Goal: Task Accomplishment & Management: Use online tool/utility

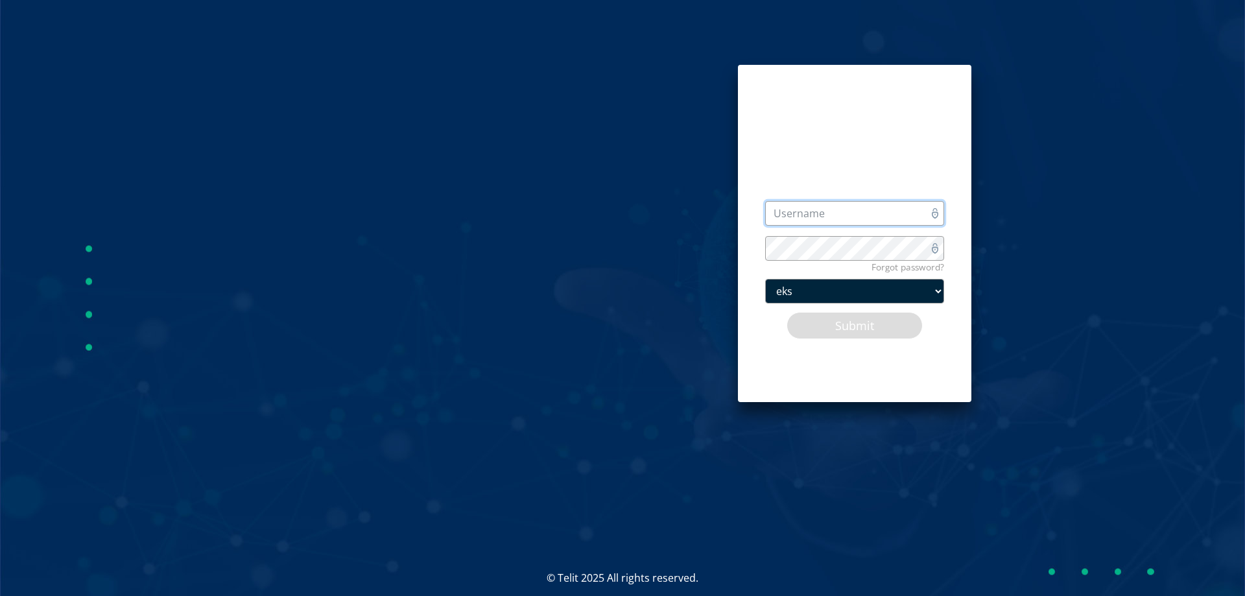
click at [813, 220] on input "text" at bounding box center [854, 213] width 179 height 25
click at [803, 212] on input "text" at bounding box center [854, 213] width 179 height 25
paste input "admin@devicewise.com"
type input "admin@devicewise.com"
click at [830, 325] on button "Submit" at bounding box center [854, 325] width 136 height 27
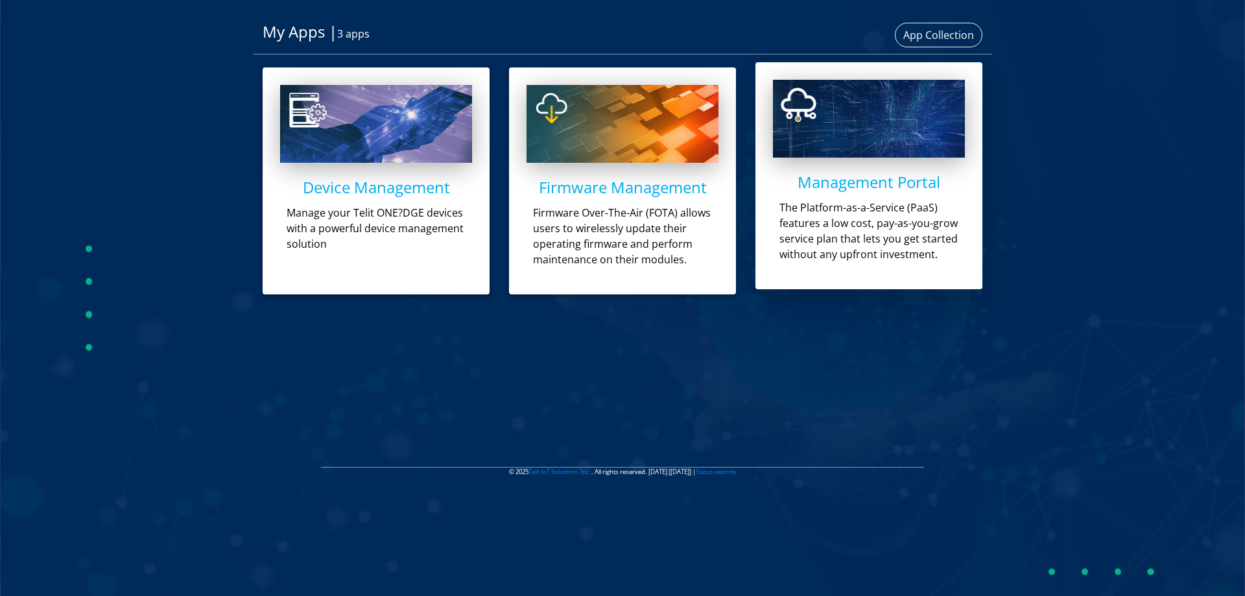
click at [855, 184] on h4 "Management Portal" at bounding box center [869, 182] width 192 height 19
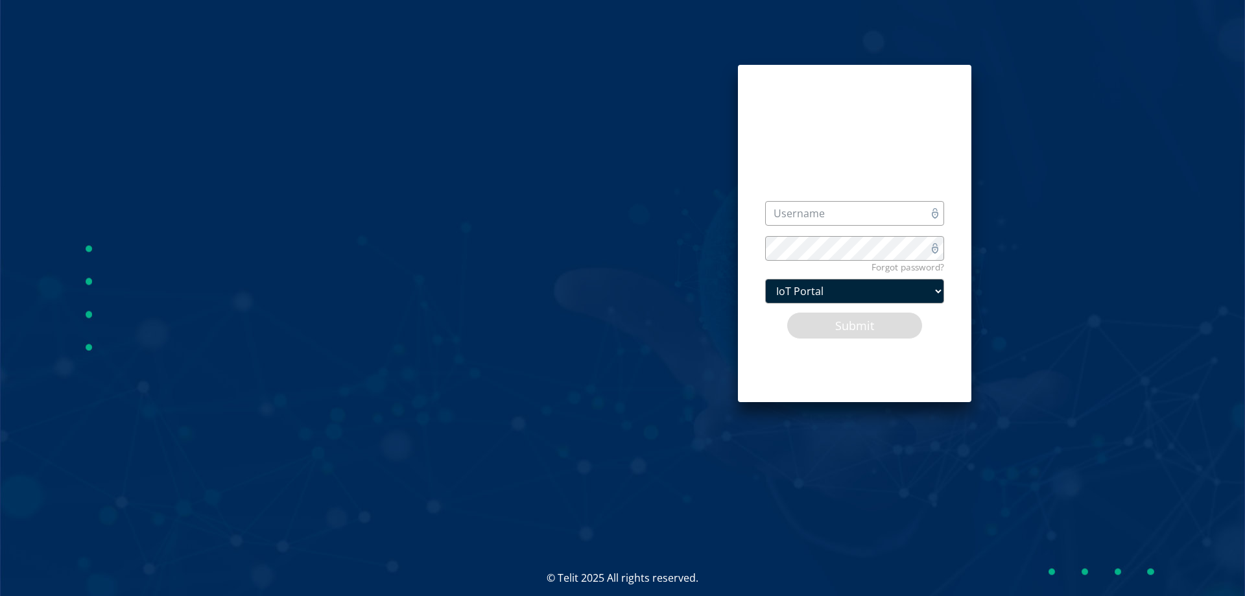
click at [784, 226] on div "Username is required" at bounding box center [854, 213] width 179 height 35
click at [789, 208] on input "text" at bounding box center [854, 213] width 179 height 25
type input "admin@devicewise.com"
click at [852, 329] on button "Submit" at bounding box center [854, 325] width 136 height 27
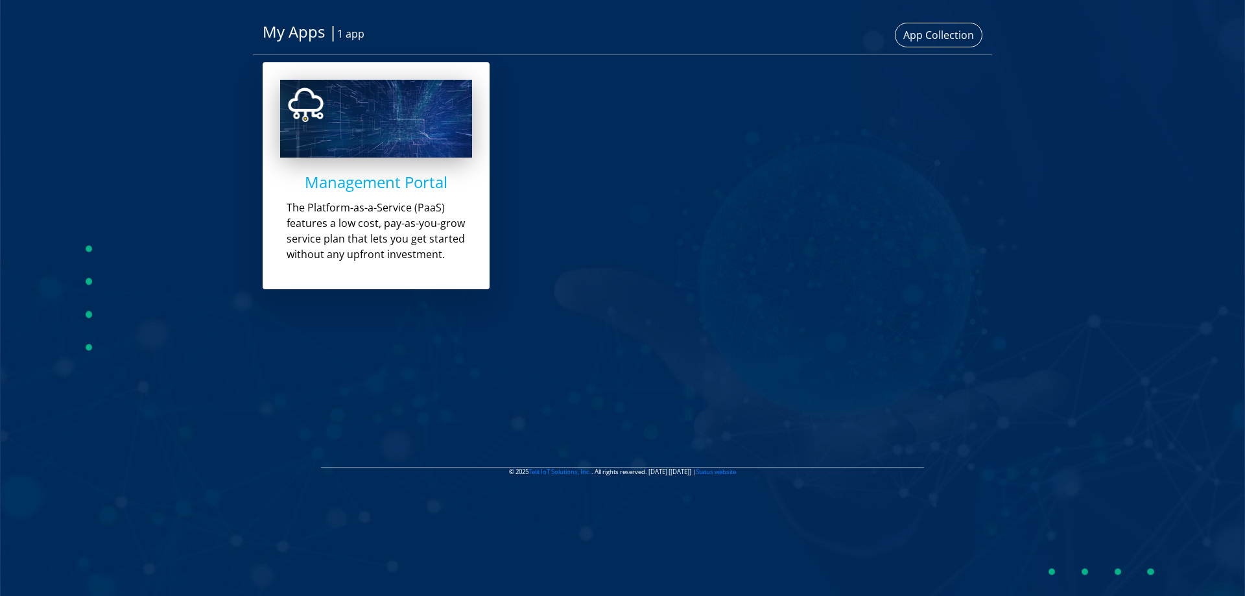
click at [360, 187] on h4 "Management Portal" at bounding box center [376, 182] width 192 height 19
